Goal: Information Seeking & Learning: Learn about a topic

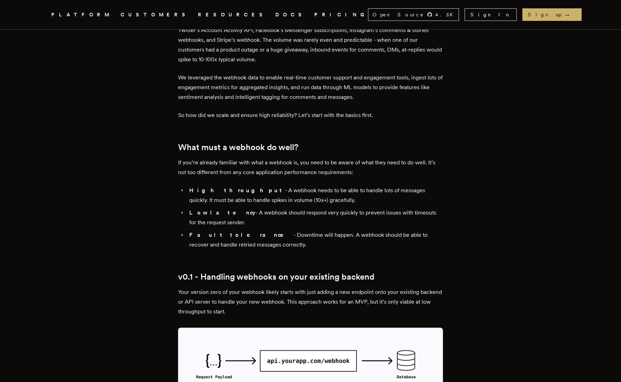
scroll to position [352, 0]
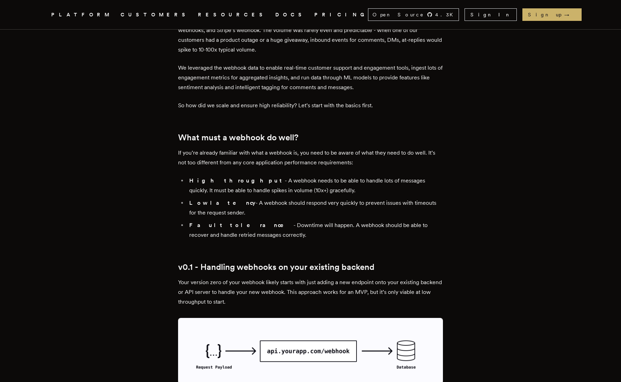
click at [251, 229] on li "Fault tolerance - Downtime will happen. A webhook should be able to recover and…" at bounding box center [315, 231] width 256 height 20
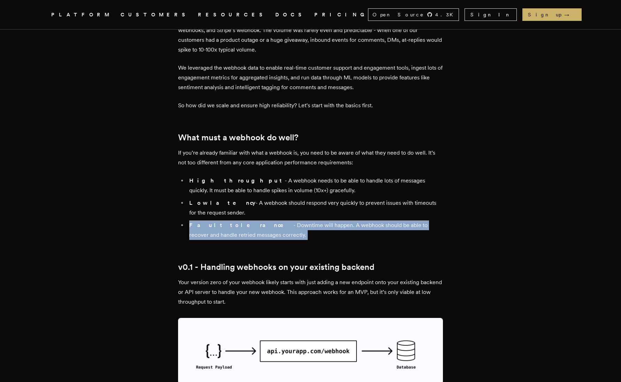
click at [251, 229] on li "Fault tolerance - Downtime will happen. A webhook should be able to recover and…" at bounding box center [315, 231] width 256 height 20
click at [252, 233] on li "Fault tolerance - Downtime will happen. A webhook should be able to recover and…" at bounding box center [315, 231] width 256 height 20
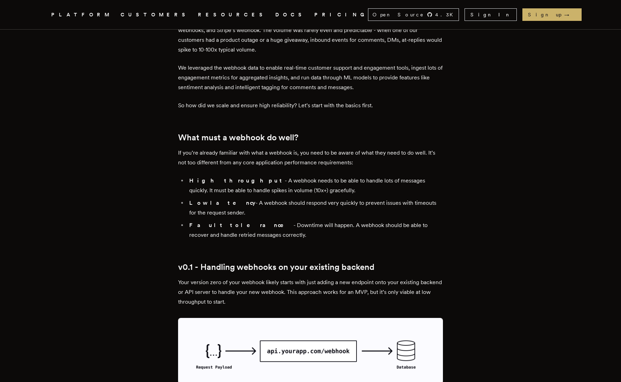
drag, startPoint x: 252, startPoint y: 236, endPoint x: 196, endPoint y: 175, distance: 82.4
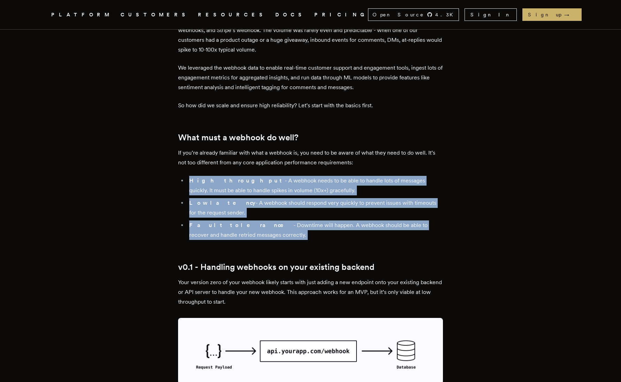
drag, startPoint x: 196, startPoint y: 175, endPoint x: 248, endPoint y: 237, distance: 80.4
click at [248, 237] on li "Fault tolerance - Downtime will happen. A webhook should be able to recover and…" at bounding box center [315, 231] width 256 height 20
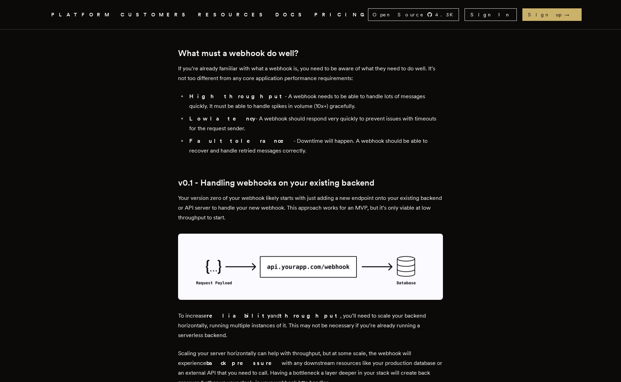
scroll to position [451, 0]
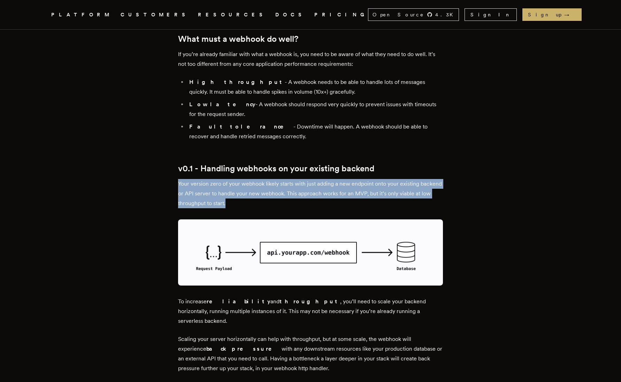
drag, startPoint x: 256, startPoint y: 204, endPoint x: 181, endPoint y: 183, distance: 77.8
click at [181, 183] on p "Your version zero of your webhook likely starts with just adding a new endpoint…" at bounding box center [310, 193] width 265 height 29
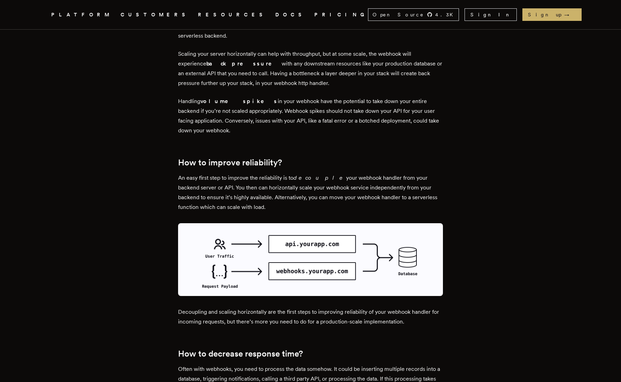
scroll to position [737, 0]
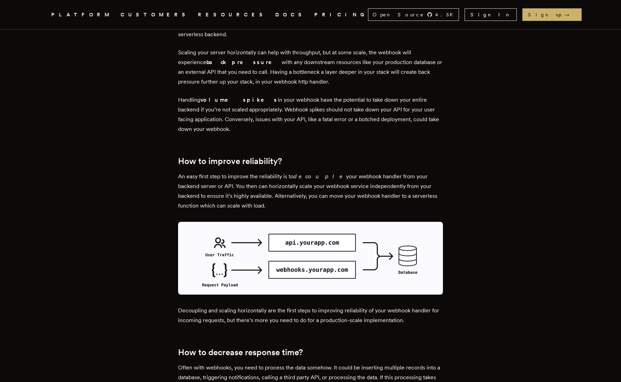
drag, startPoint x: 253, startPoint y: 195, endPoint x: 182, endPoint y: 147, distance: 85.6
click at [182, 156] on h2 "How to improve reliability?" at bounding box center [310, 161] width 265 height 10
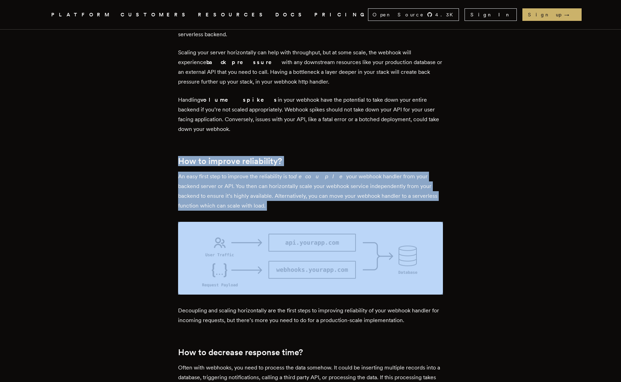
drag, startPoint x: 182, startPoint y: 147, endPoint x: 274, endPoint y: 195, distance: 103.5
click at [274, 195] on p "An easy first step to improve the reliability is to decouple your webhook handl…" at bounding box center [310, 191] width 265 height 39
drag, startPoint x: 274, startPoint y: 195, endPoint x: 167, endPoint y: 145, distance: 118.4
click at [167, 145] on article "Building Webhooks That Scale [PERSON_NAME] · [DATE] · 8 min read Webhooks are c…" at bounding box center [311, 360] width 502 height 2137
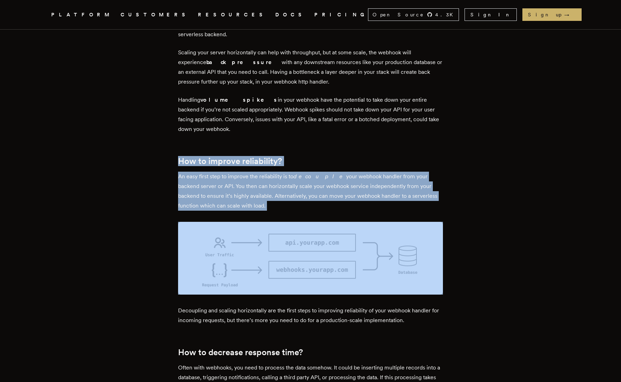
click at [167, 145] on article "Building Webhooks That Scale [PERSON_NAME] · [DATE] · 8 min read Webhooks are c…" at bounding box center [311, 360] width 502 height 2137
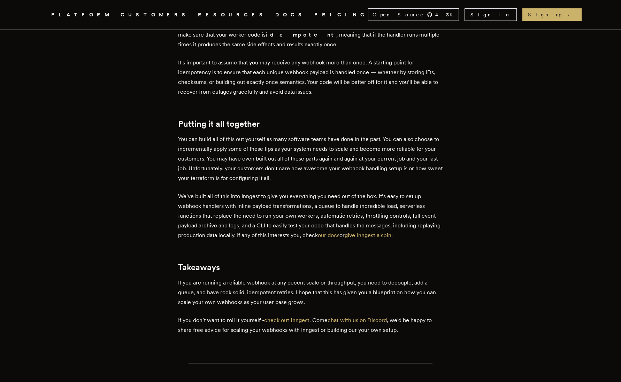
scroll to position [1780, 0]
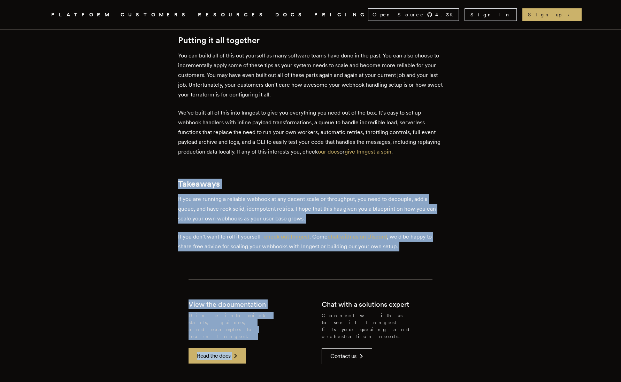
drag, startPoint x: 434, startPoint y: 239, endPoint x: 454, endPoint y: 147, distance: 94.0
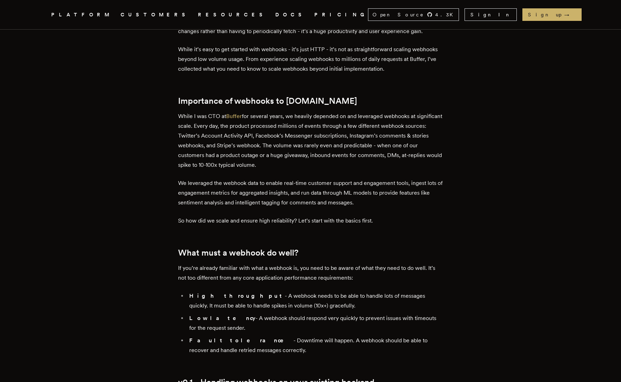
scroll to position [236, 0]
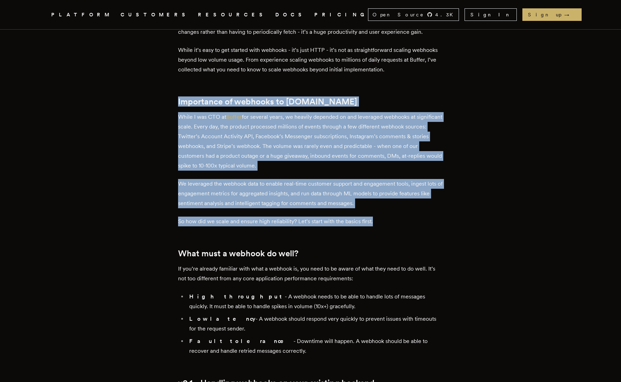
drag, startPoint x: 386, startPoint y: 218, endPoint x: 407, endPoint y: 91, distance: 128.6
drag, startPoint x: 407, startPoint y: 91, endPoint x: 402, endPoint y: 222, distance: 130.4
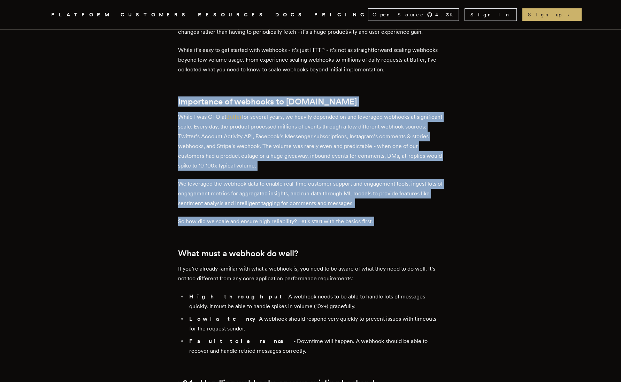
click at [402, 222] on p "So how did we scale and ensure high reliability? Let’s start with the basics fi…" at bounding box center [310, 222] width 265 height 10
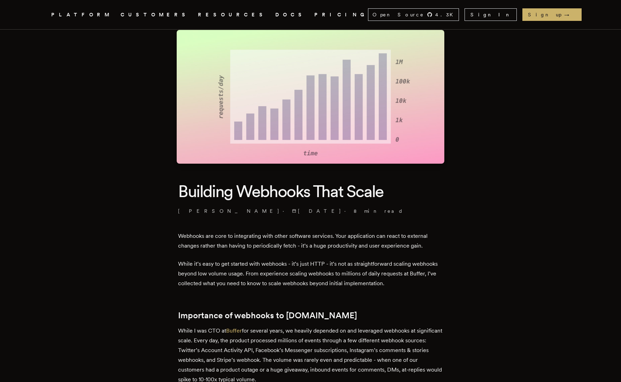
scroll to position [21, 0]
